Goal: Task Accomplishment & Management: Use online tool/utility

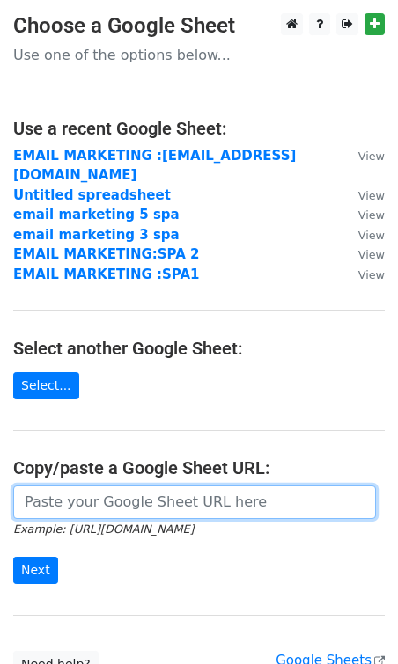
click at [72, 486] on input "url" at bounding box center [194, 502] width 362 height 33
paste input "https://docs.google.com/spreadsheets/d/12fnKwMo5Y0AMDLm4cQuCnBxAJNyv--SQDJM36al…"
type input "https://docs.google.com/spreadsheets/d/12fnKwMo5Y0AMDLm4cQuCnBxAJNyv--SQDJM36al…"
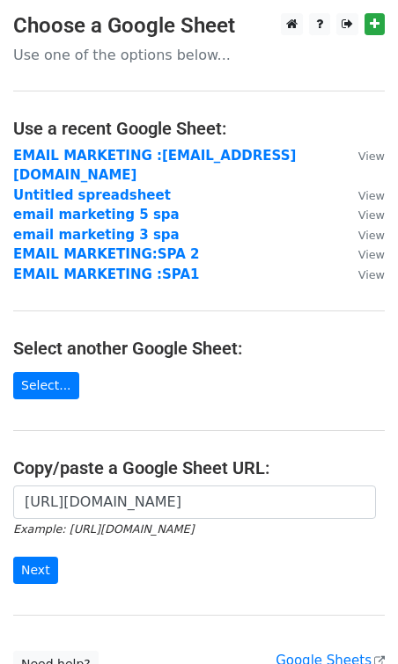
click at [49, 427] on main "Choose a Google Sheet Use one of the options below... Use a recent Google Sheet…" at bounding box center [199, 345] width 398 height 665
click at [32, 557] on input "Next" at bounding box center [35, 570] width 45 height 27
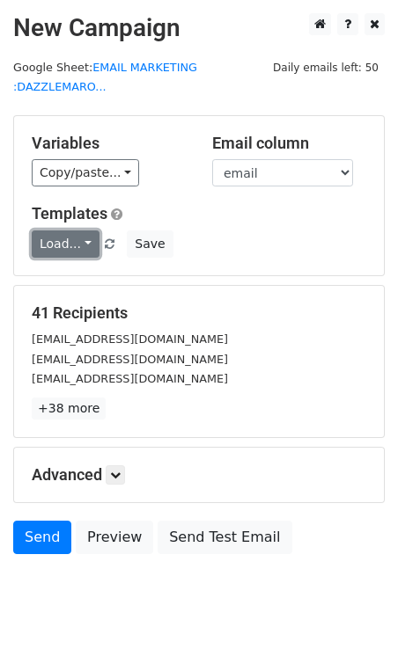
click at [70, 242] on link "Load..." at bounding box center [66, 243] width 68 height 27
click at [80, 279] on link "dm 1" at bounding box center [102, 282] width 139 height 28
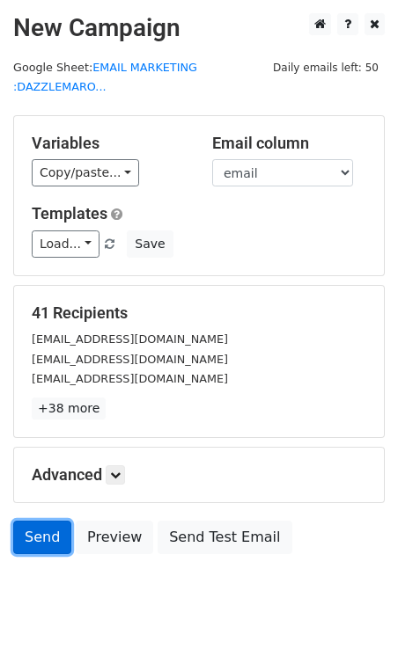
click at [40, 533] on link "Send" at bounding box center [42, 537] width 58 height 33
